Goal: Information Seeking & Learning: Learn about a topic

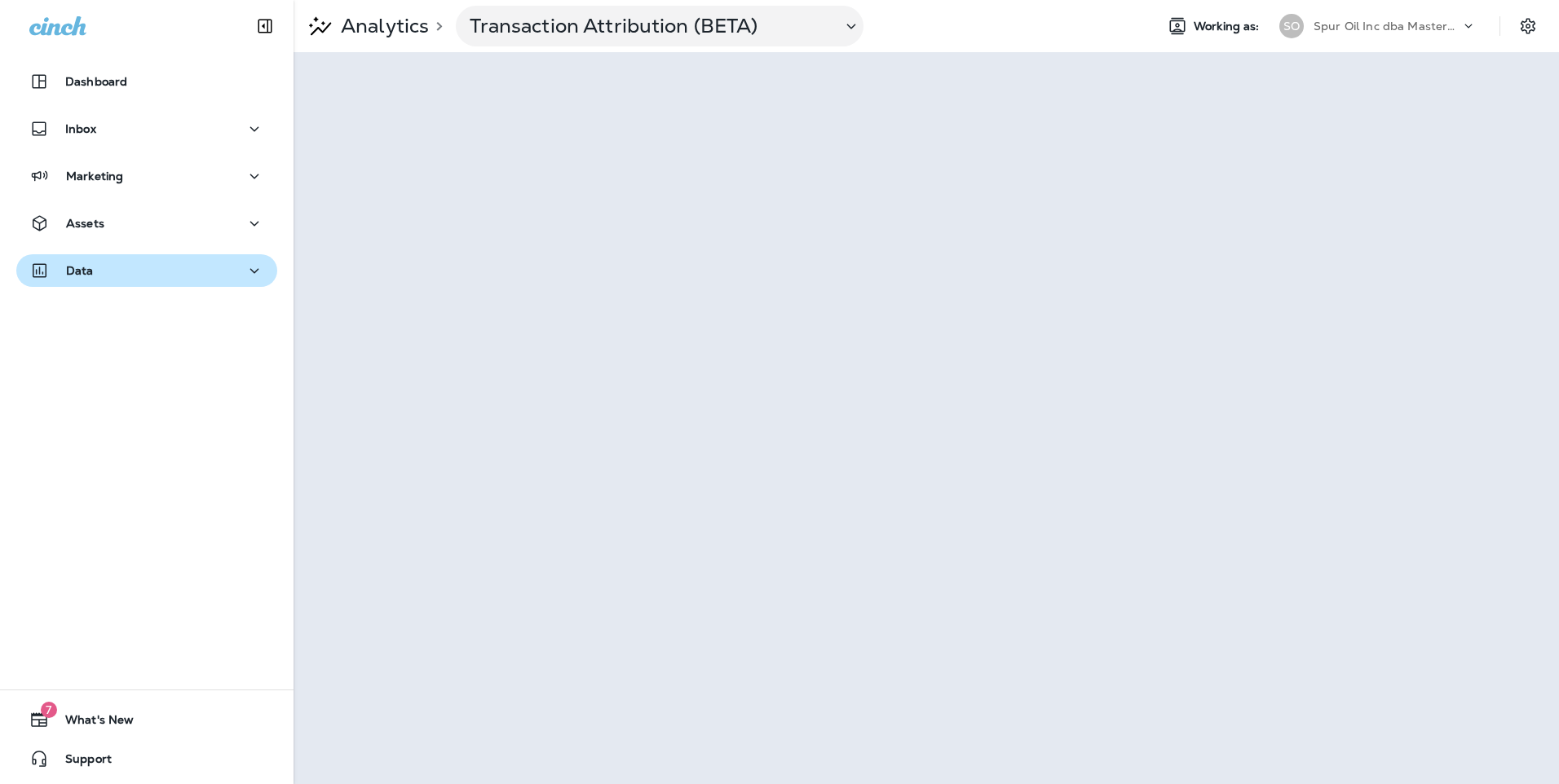
click at [143, 282] on button "Data" at bounding box center [147, 270] width 261 height 33
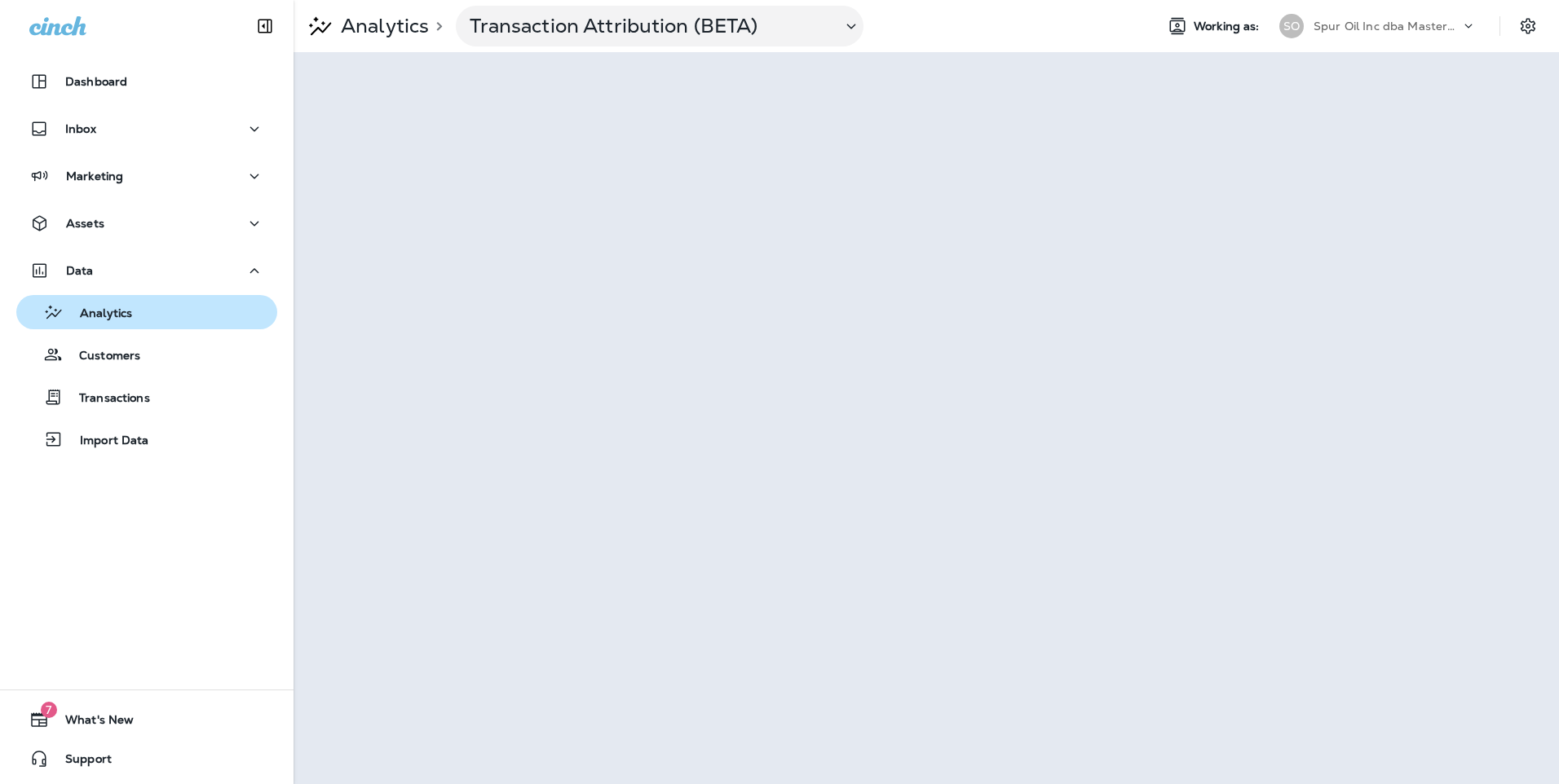
click at [147, 317] on div "Analytics" at bounding box center [147, 312] width 248 height 25
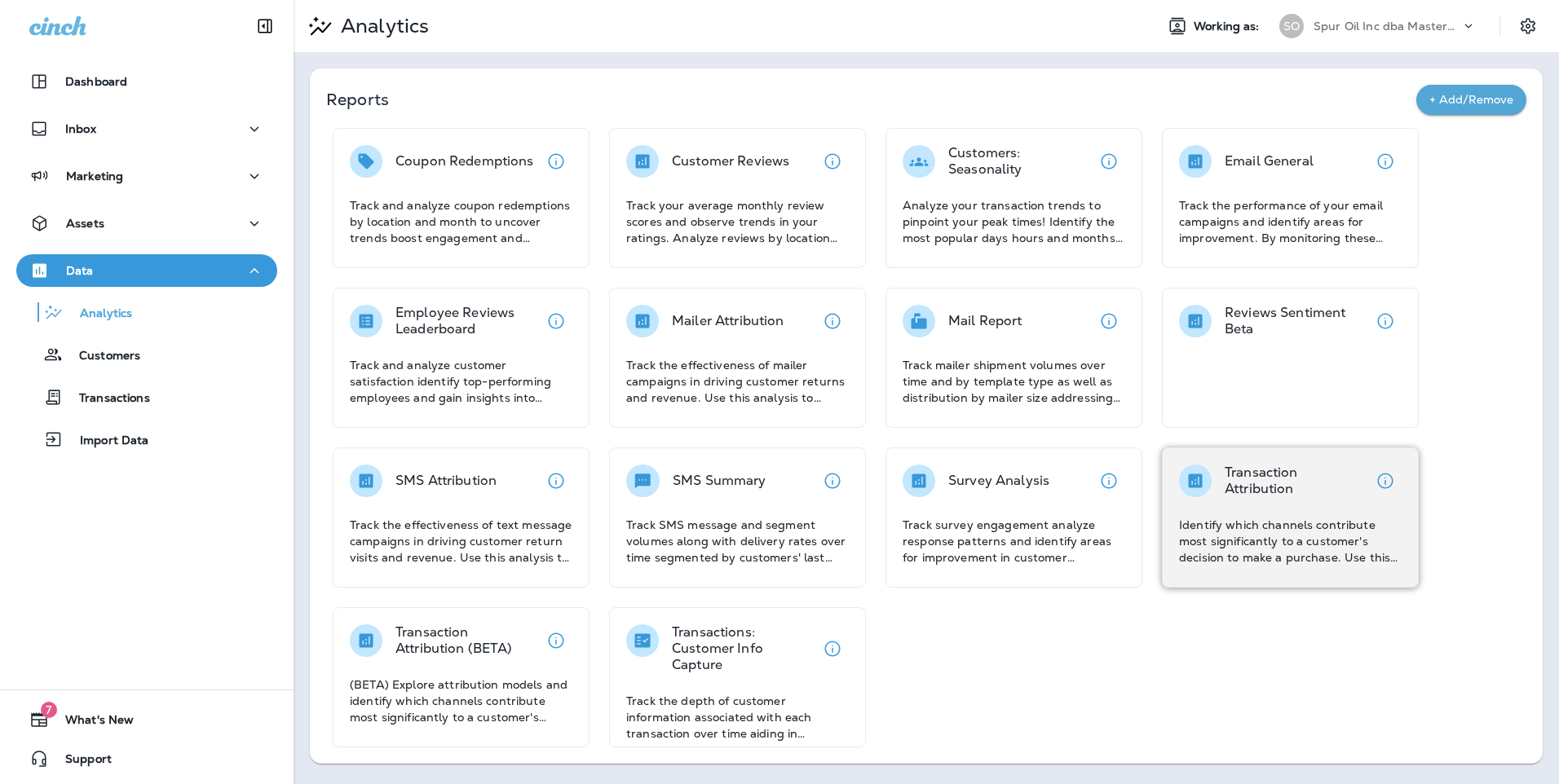
click at [1227, 472] on p "Transaction Attribution" at bounding box center [1296, 481] width 144 height 33
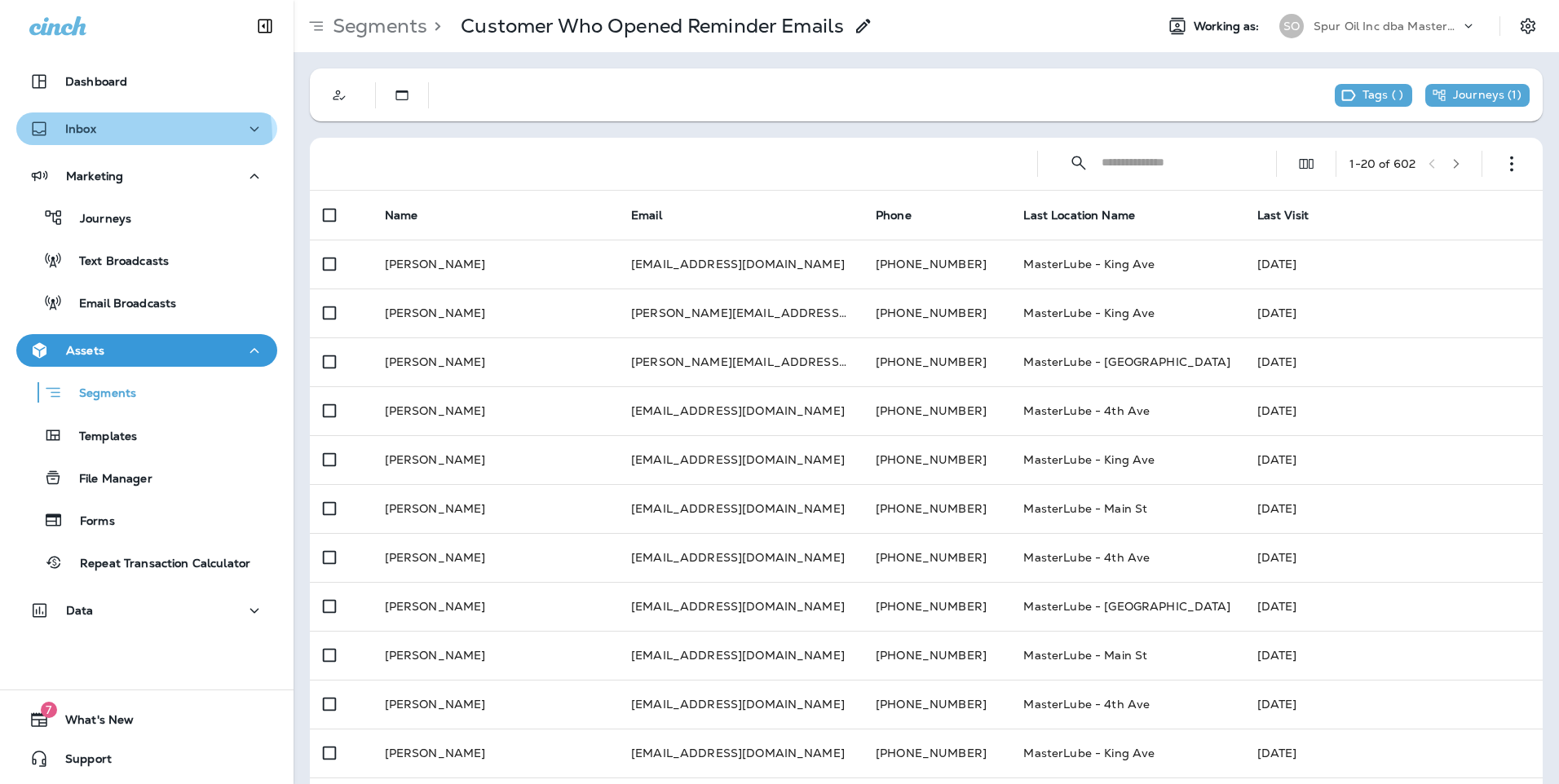
click at [125, 138] on div "Inbox" at bounding box center [147, 130] width 235 height 20
